Goal: Task Accomplishment & Management: Manage account settings

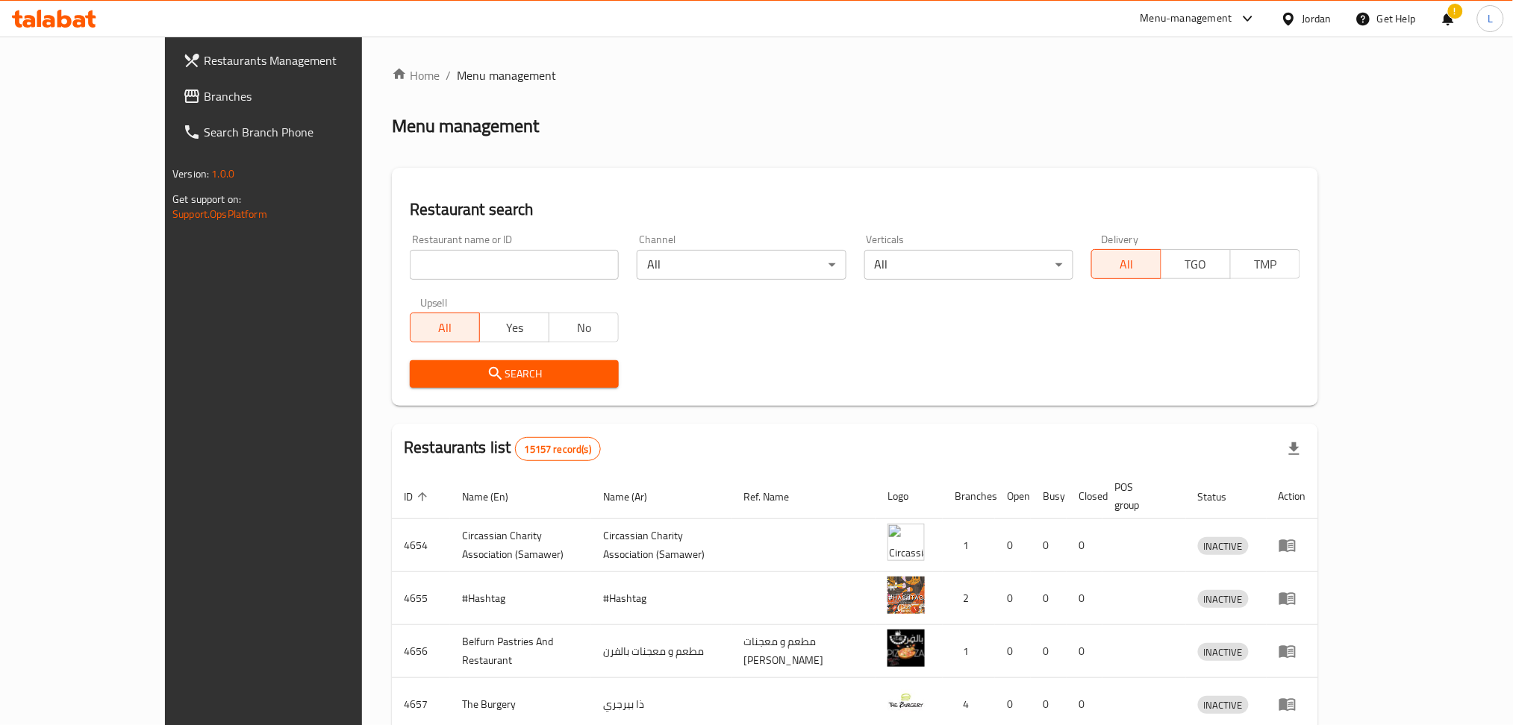
click at [397, 256] on div at bounding box center [756, 362] width 1513 height 725
click at [410, 263] on input "search" at bounding box center [514, 265] width 209 height 30
paste input "773484"
type input "773484"
click button "Search" at bounding box center [514, 374] width 209 height 28
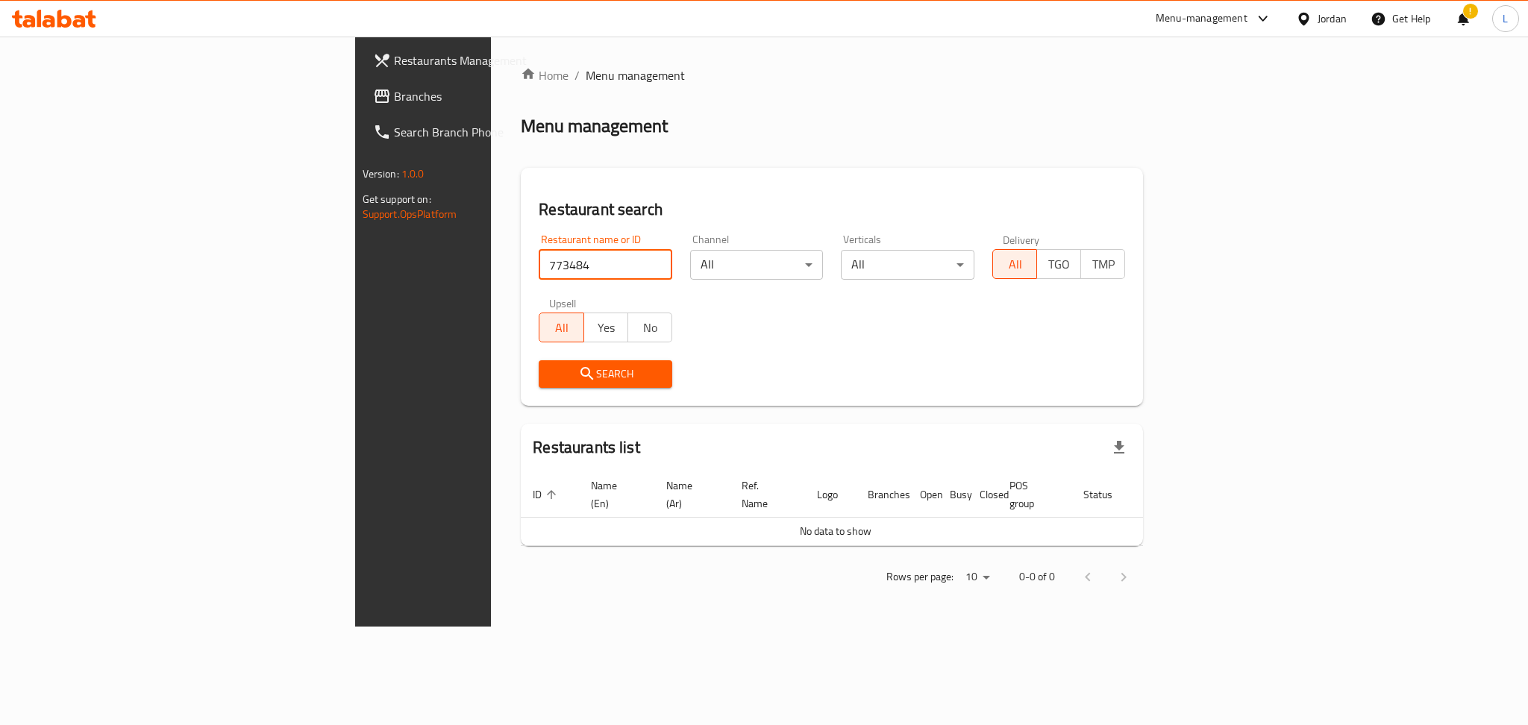
click at [46, 18] on icon at bounding box center [54, 19] width 84 height 18
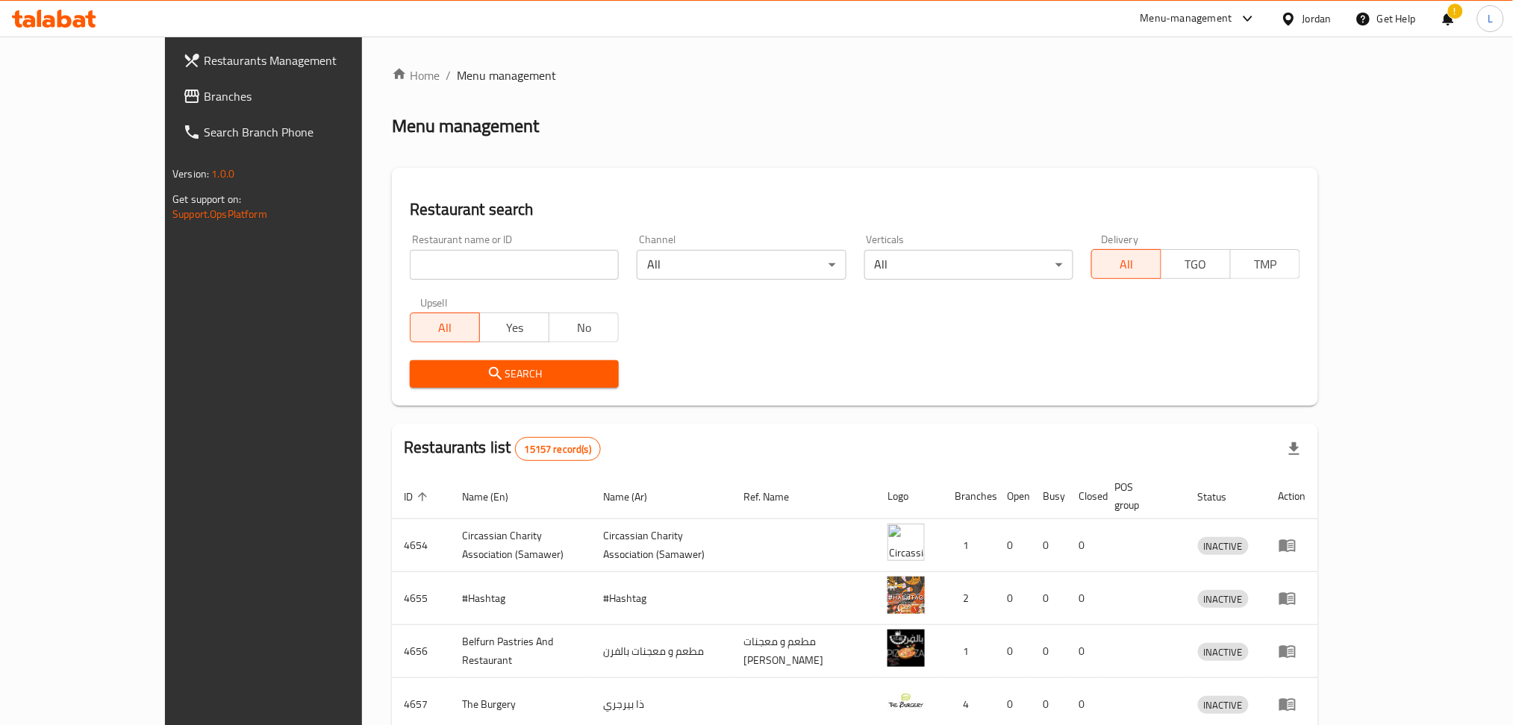
click at [415, 248] on div "Restaurant name or ID Restaurant name or ID" at bounding box center [514, 257] width 209 height 46
click at [412, 272] on input "search" at bounding box center [514, 265] width 209 height 30
click at [204, 95] on span "Branches" at bounding box center [305, 96] width 202 height 18
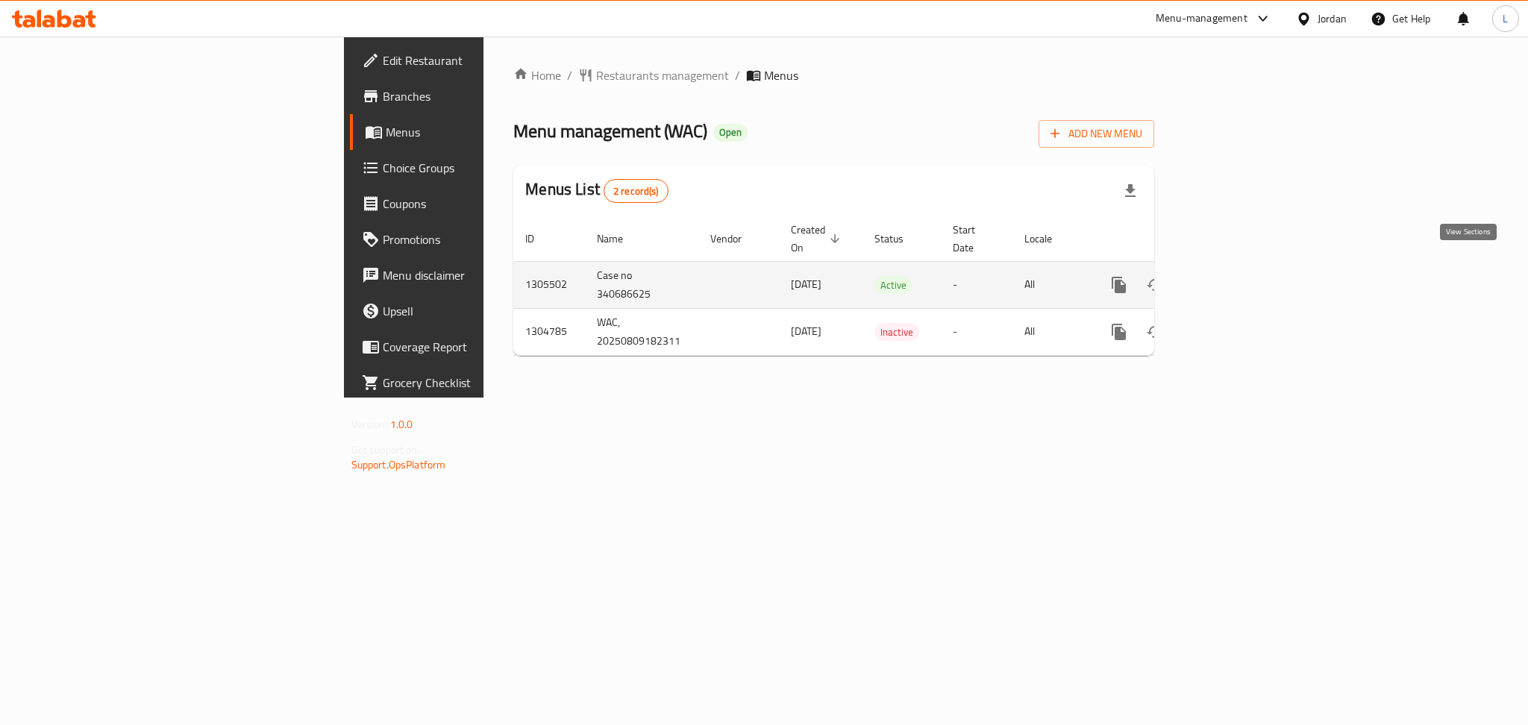
click at [1236, 276] on icon "enhanced table" at bounding box center [1227, 285] width 18 height 18
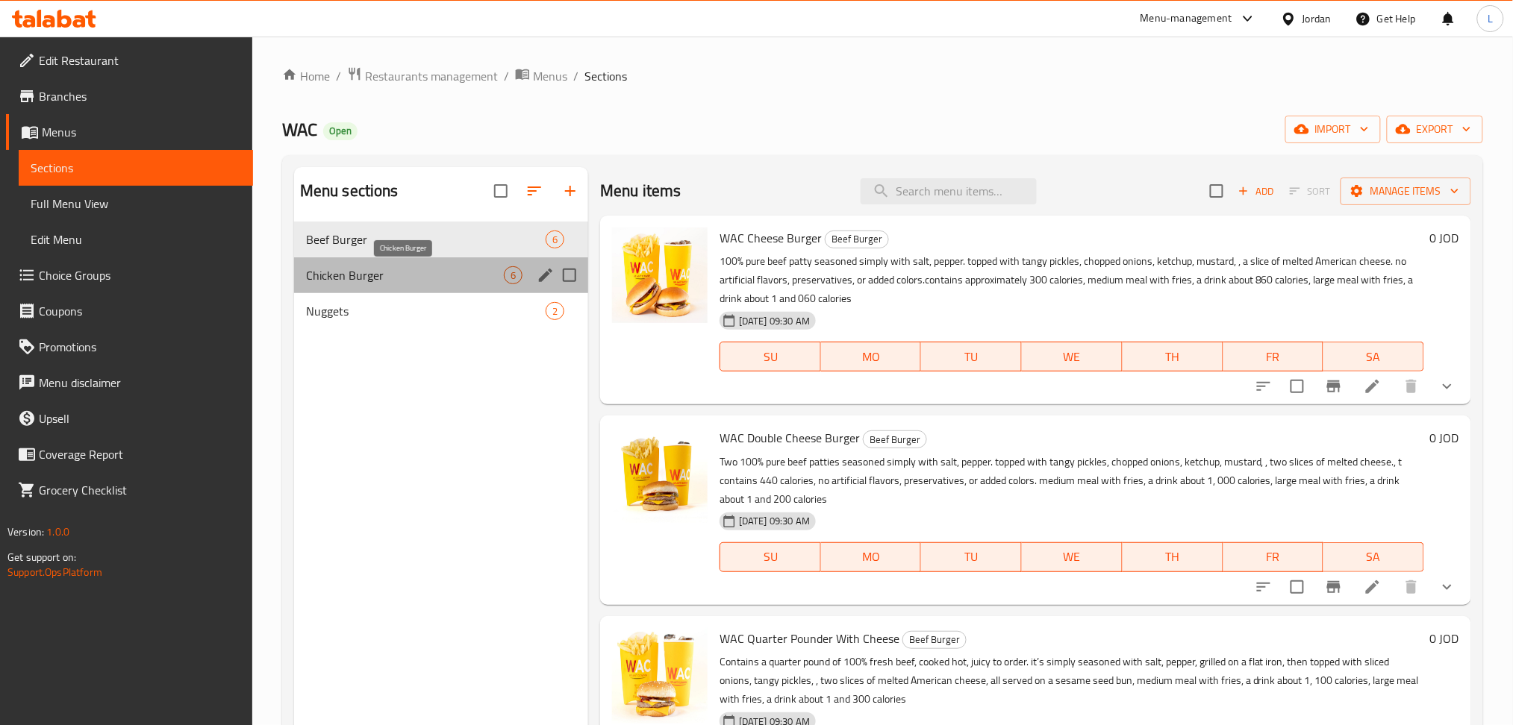
click at [374, 275] on span "Chicken Burger" at bounding box center [405, 275] width 198 height 18
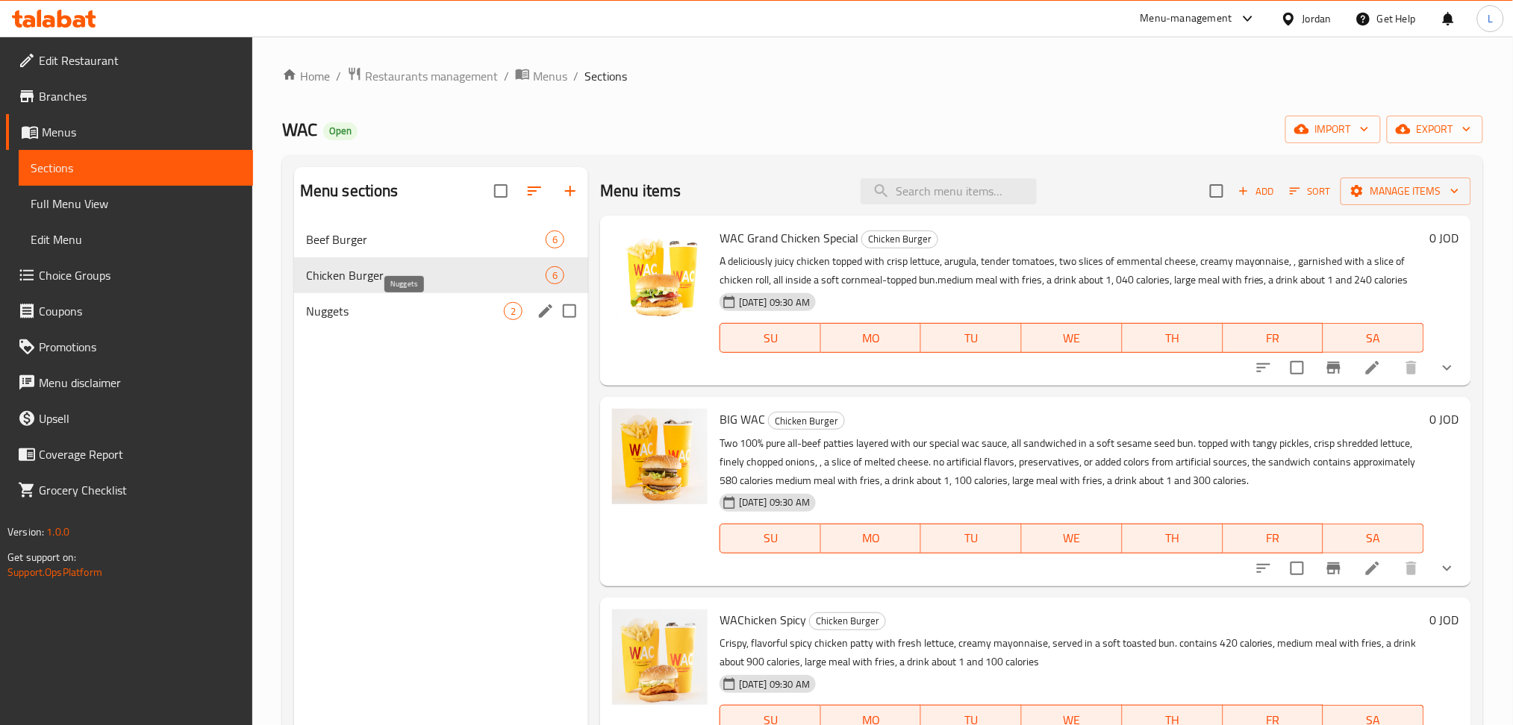
click at [367, 302] on span "Nuggets" at bounding box center [405, 311] width 198 height 18
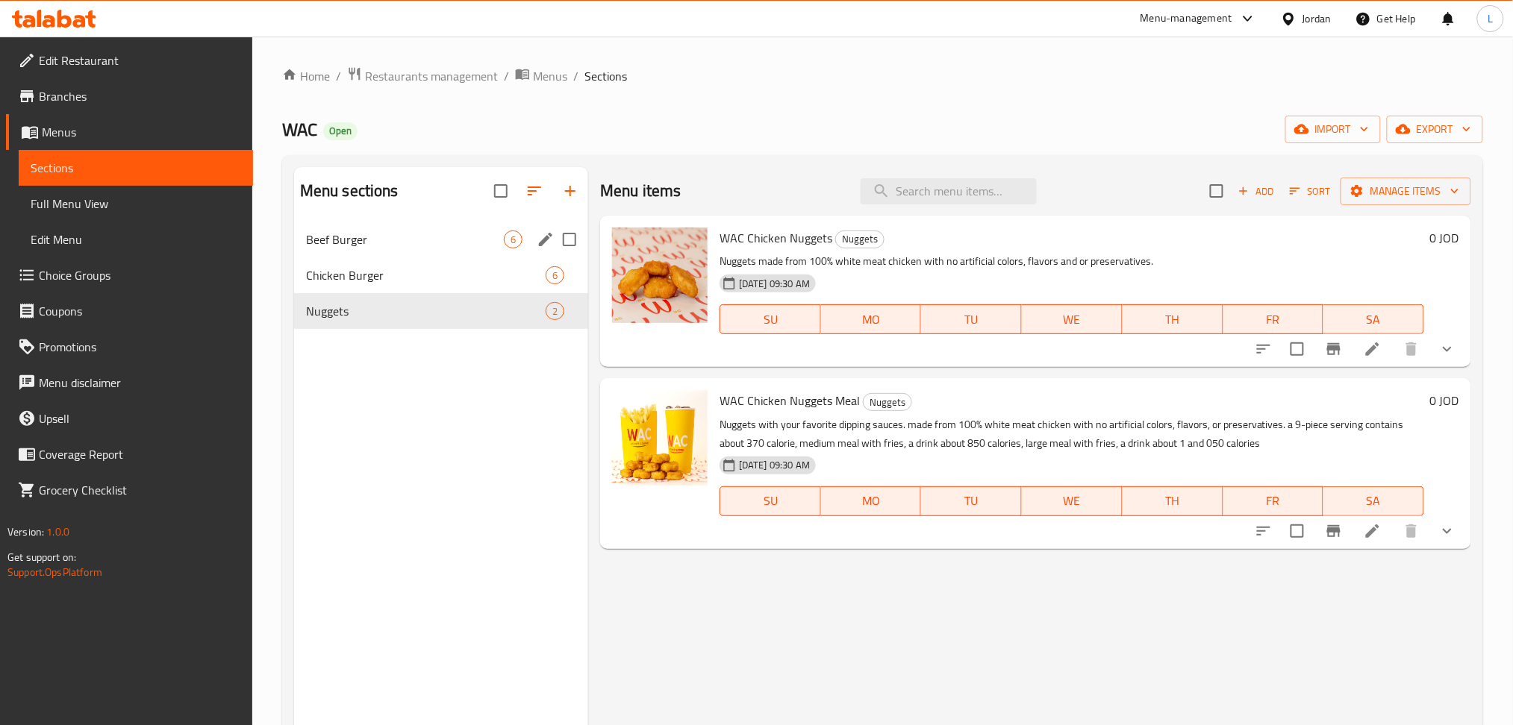
click at [379, 254] on div "Beef Burger 6" at bounding box center [441, 240] width 294 height 36
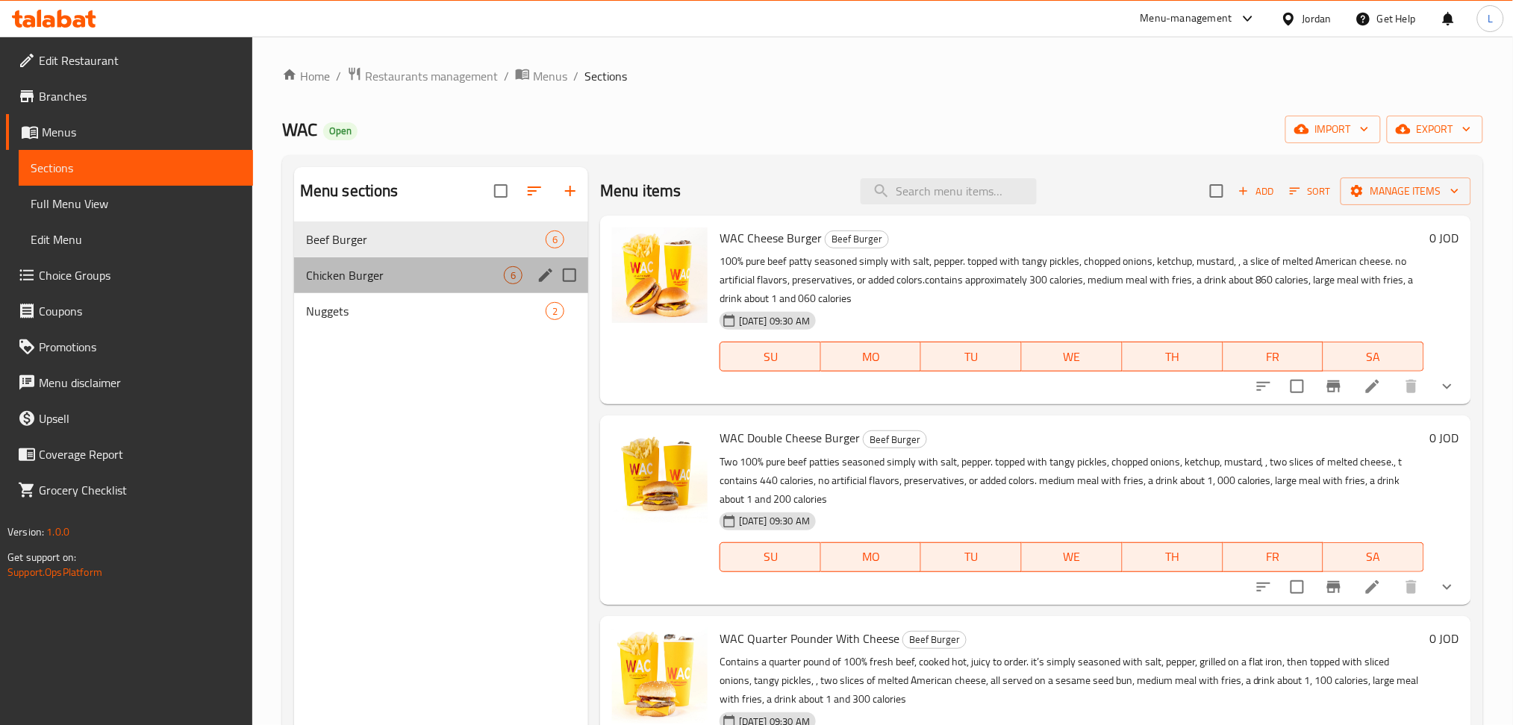
click at [407, 285] on div "Chicken Burger 6" at bounding box center [441, 275] width 294 height 36
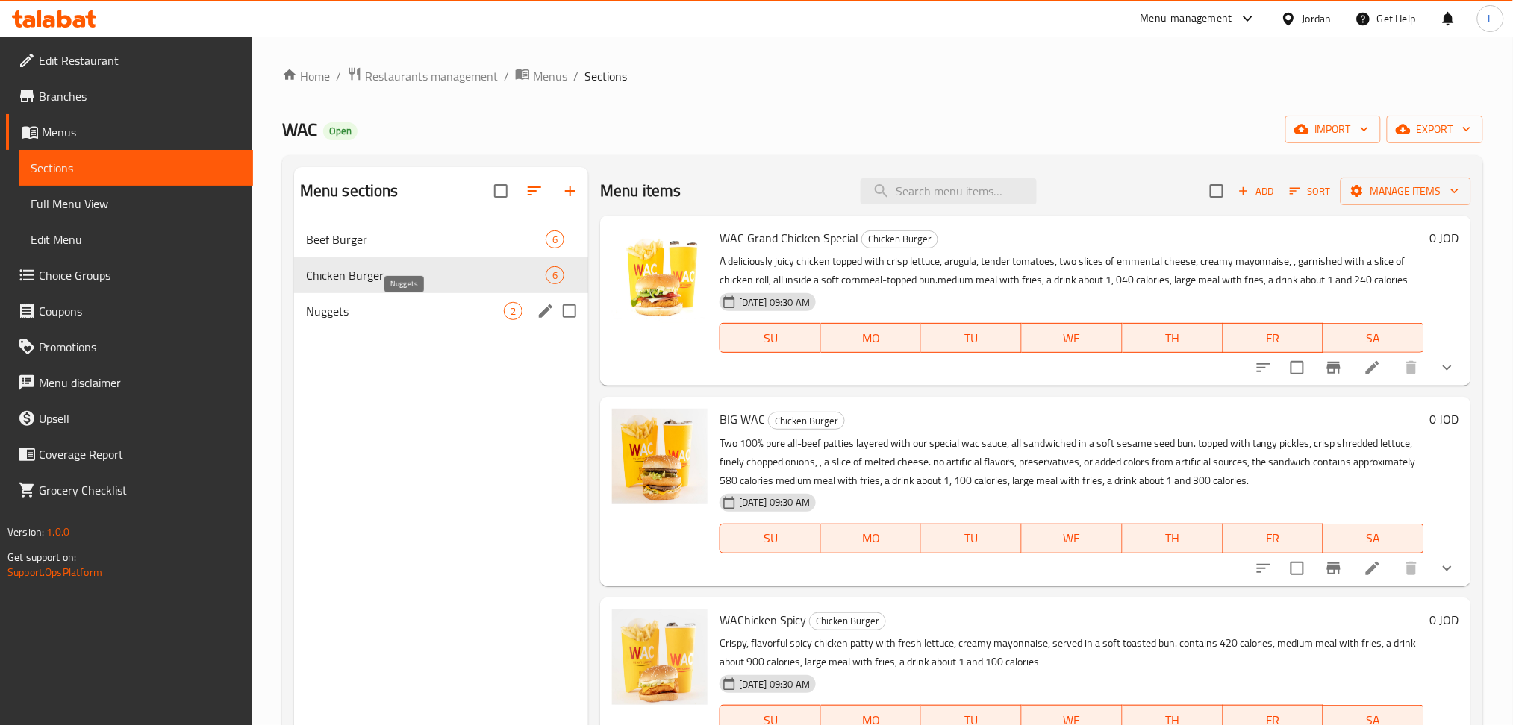
click at [420, 309] on span "Nuggets" at bounding box center [405, 311] width 198 height 18
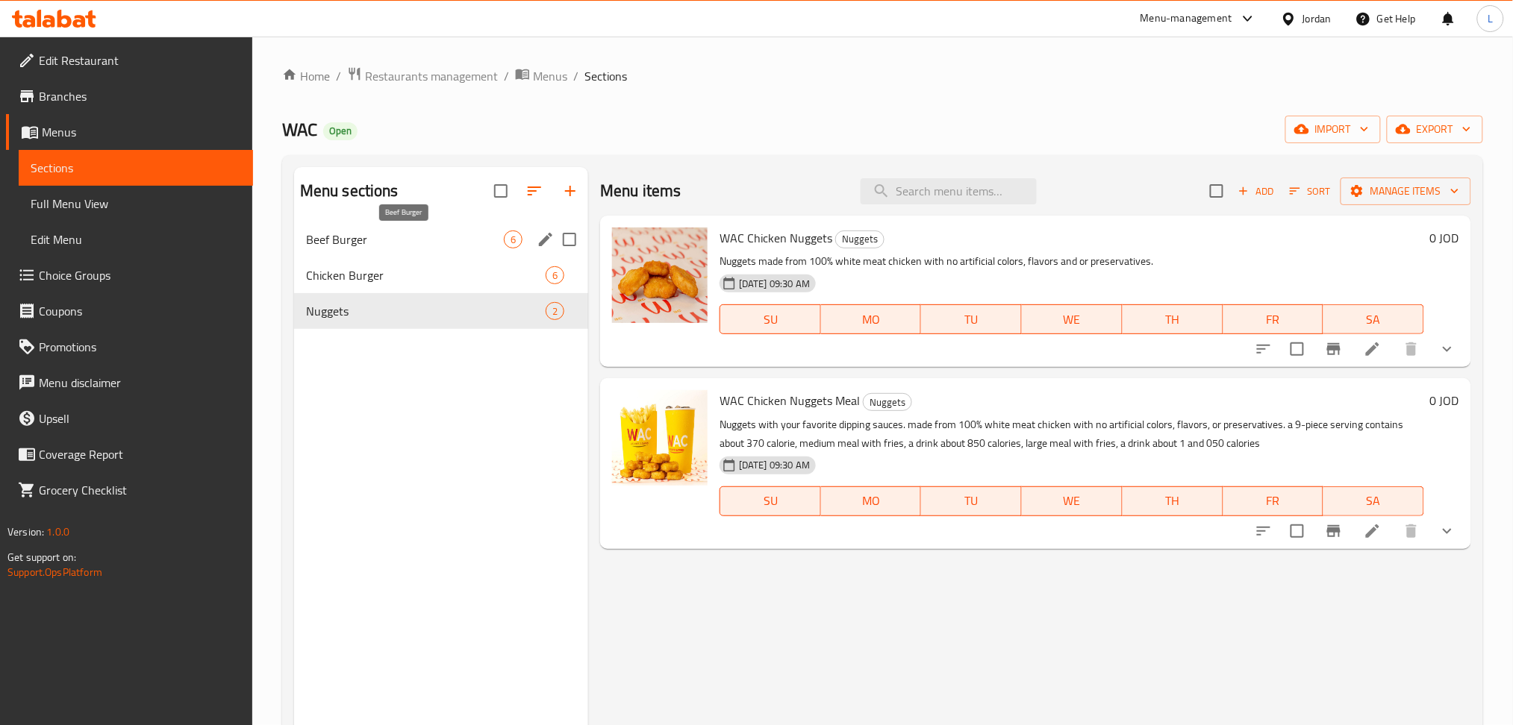
click at [402, 245] on span "Beef Burger" at bounding box center [405, 240] width 198 height 18
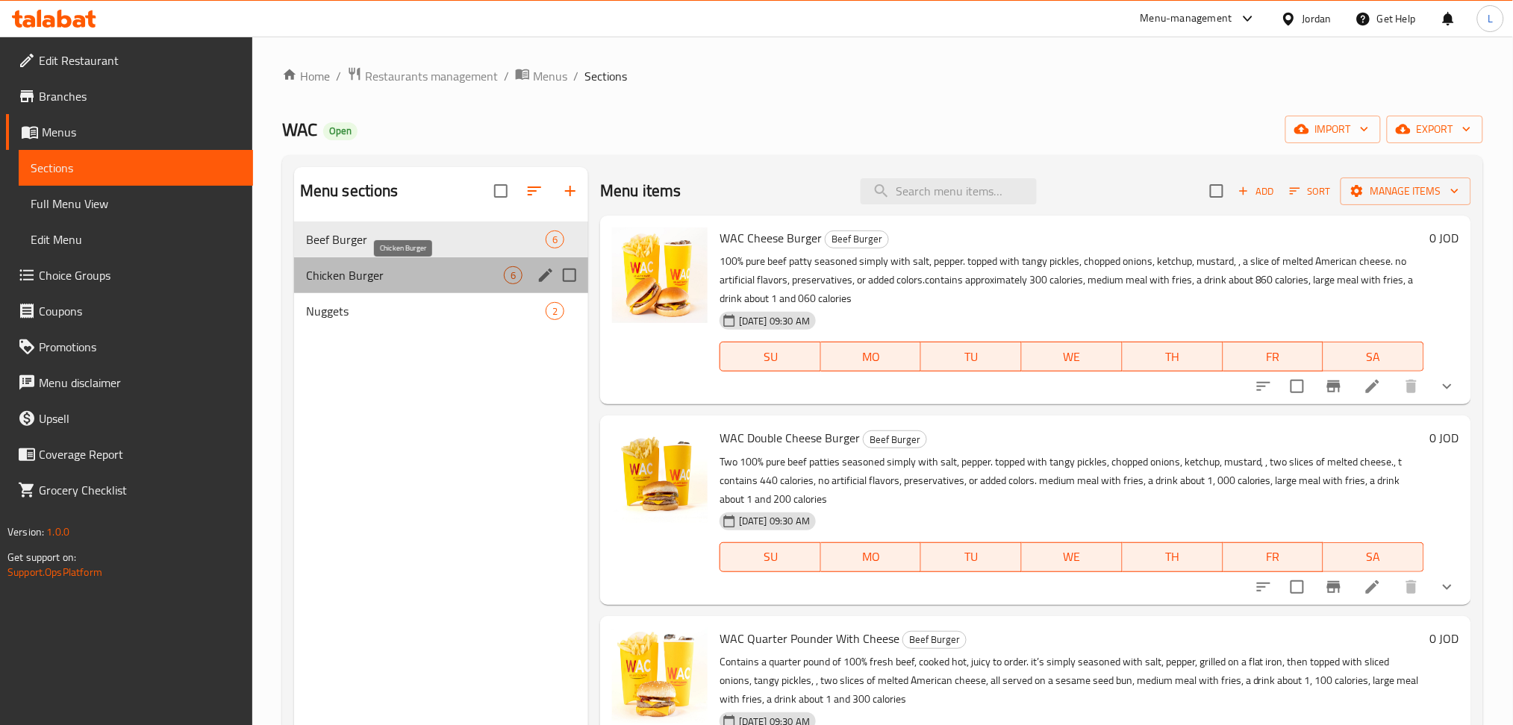
click at [395, 267] on span "Chicken Burger" at bounding box center [405, 275] width 198 height 18
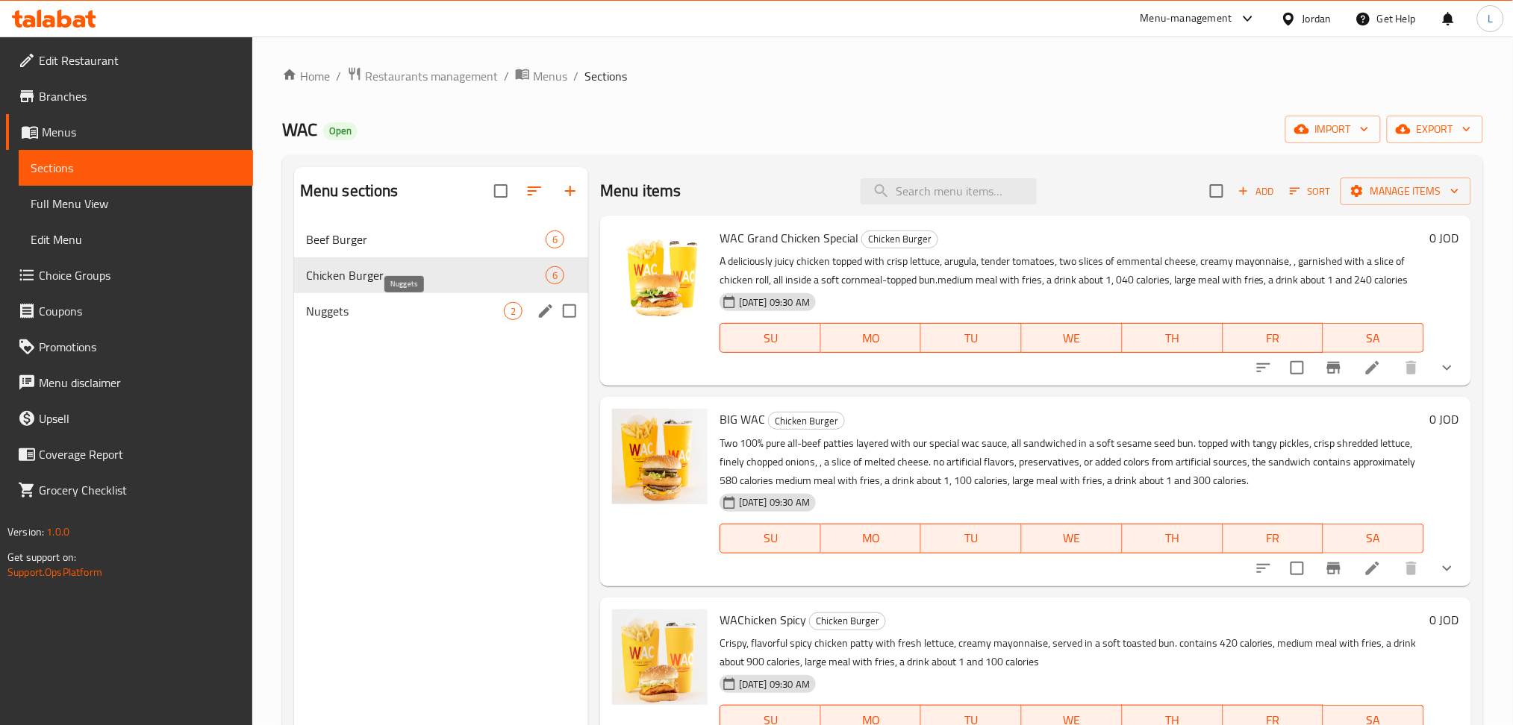
click at [379, 309] on span "Nuggets" at bounding box center [405, 311] width 198 height 18
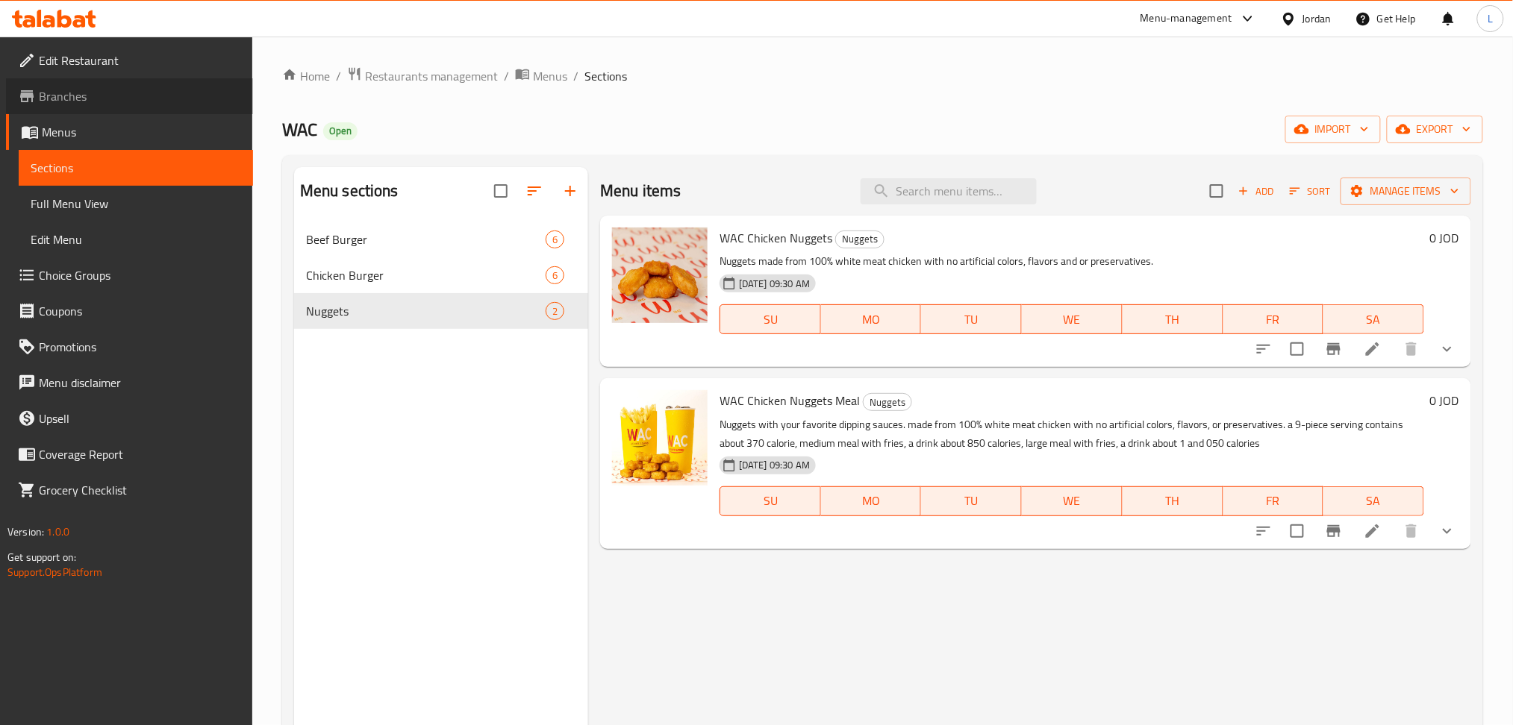
click at [101, 95] on span "Branches" at bounding box center [140, 96] width 202 height 18
